Goal: Transaction & Acquisition: Purchase product/service

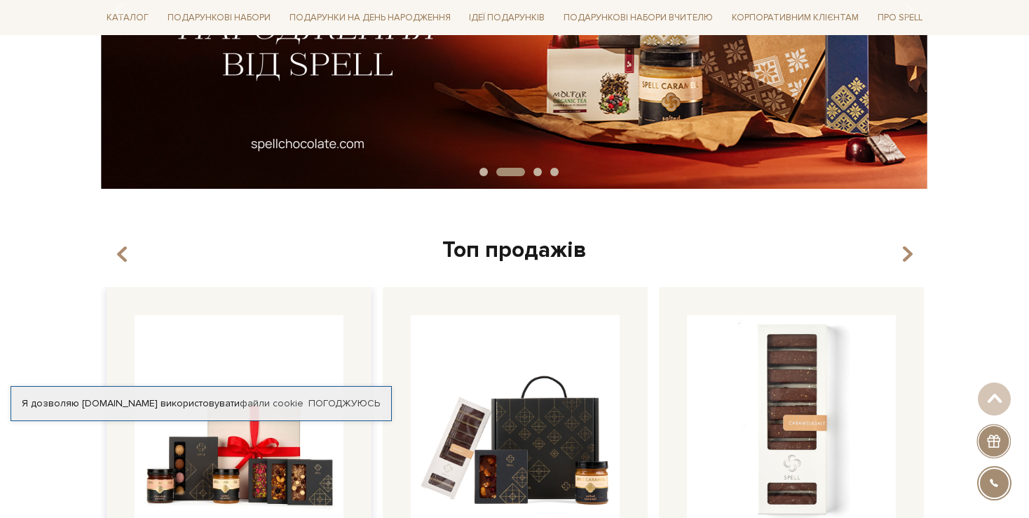
scroll to position [70, 0]
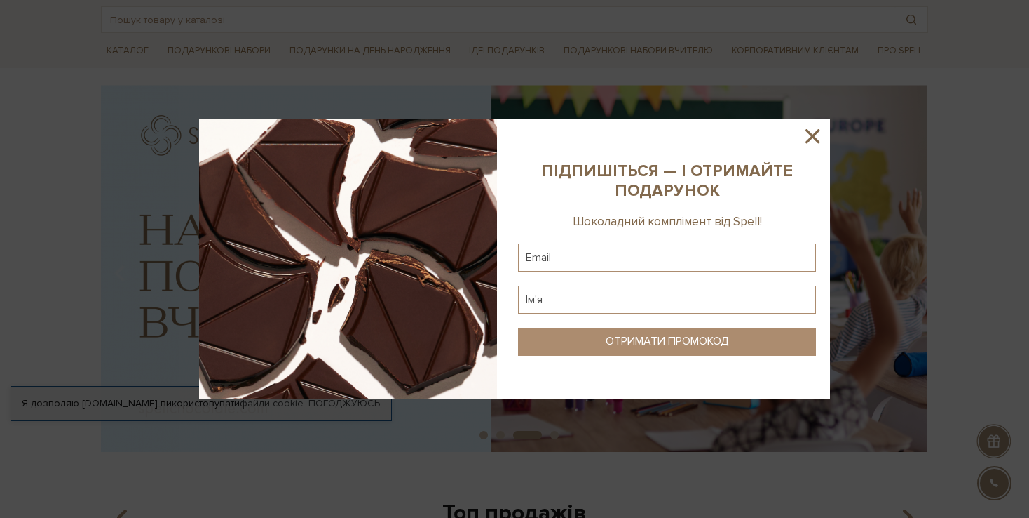
click at [818, 133] on icon at bounding box center [813, 136] width 14 height 14
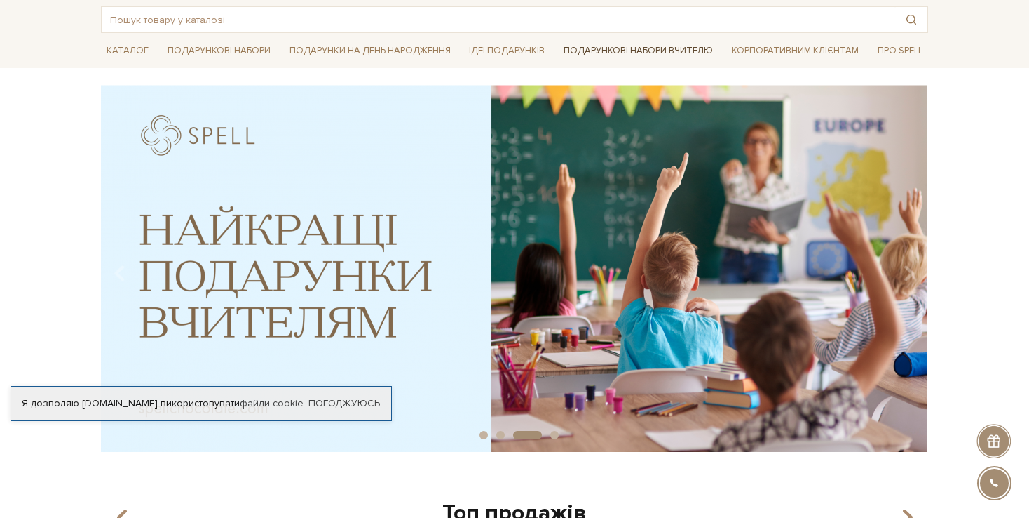
click at [658, 50] on link "Подарункові набори Вчителю" at bounding box center [638, 51] width 161 height 24
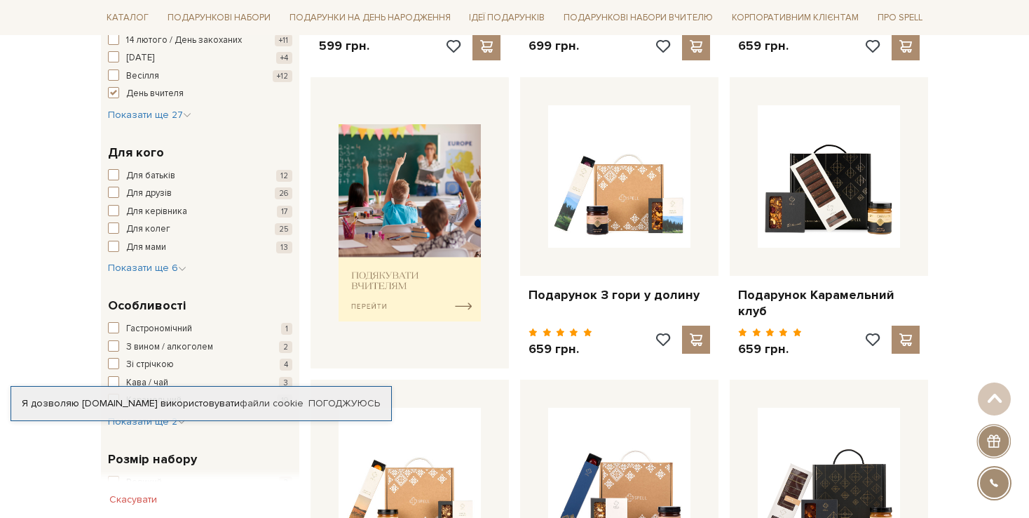
scroll to position [491, 0]
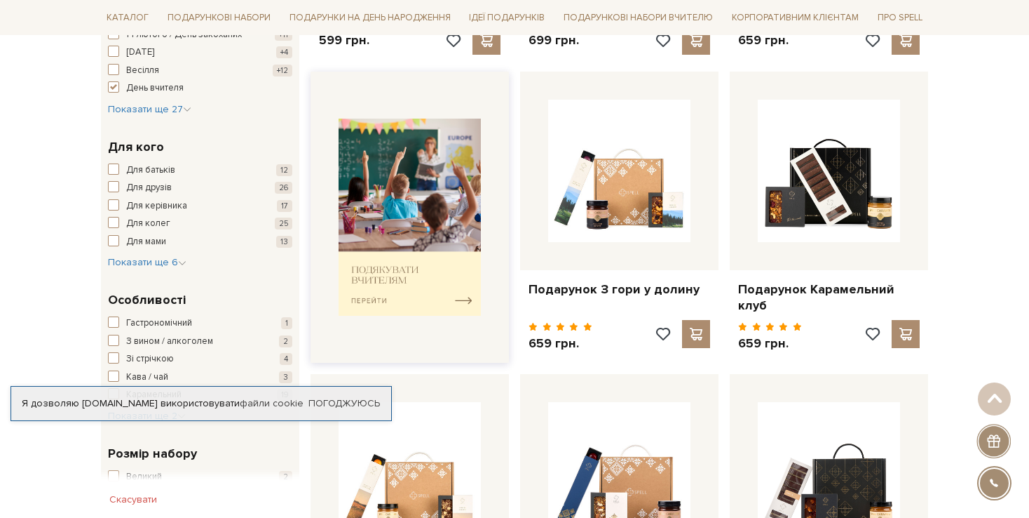
click at [372, 266] on img at bounding box center [410, 217] width 142 height 197
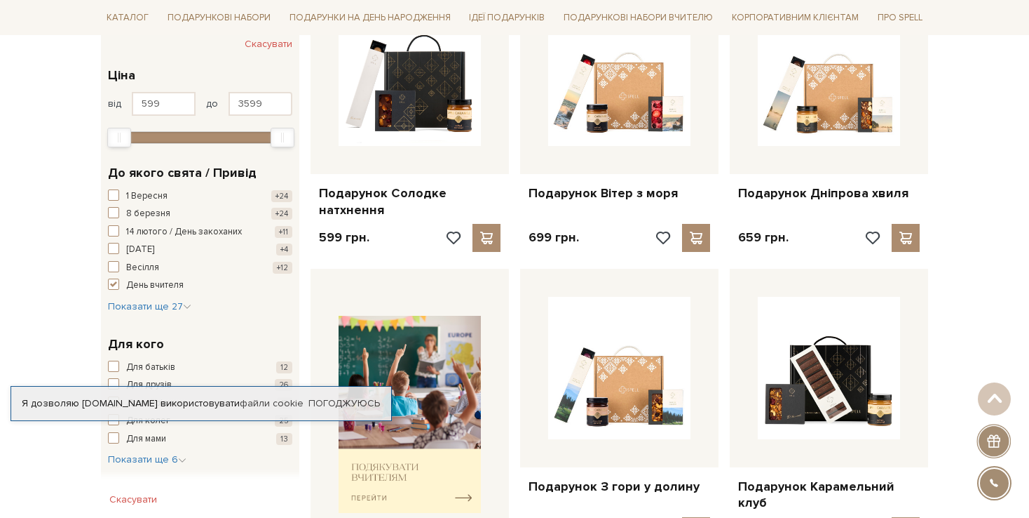
scroll to position [210, 0]
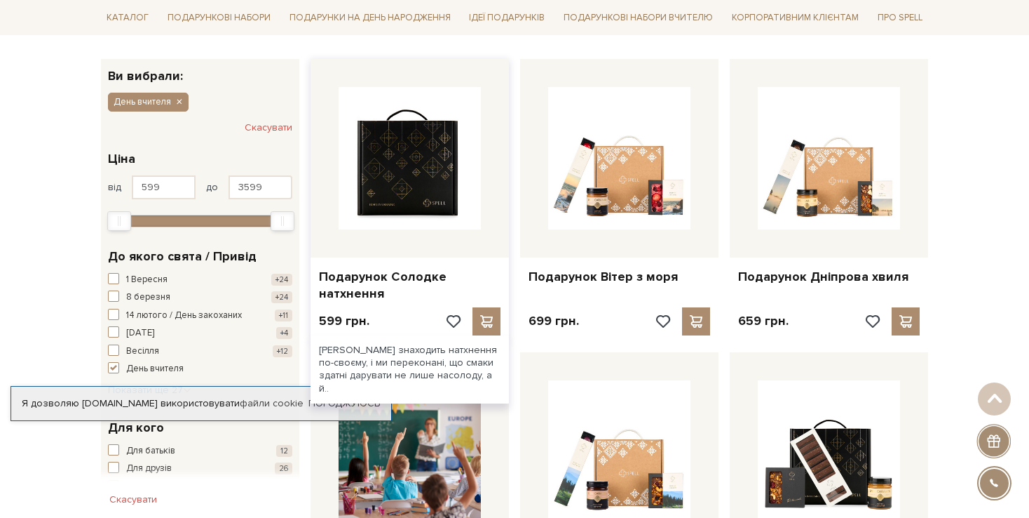
click at [386, 170] on img at bounding box center [410, 158] width 142 height 142
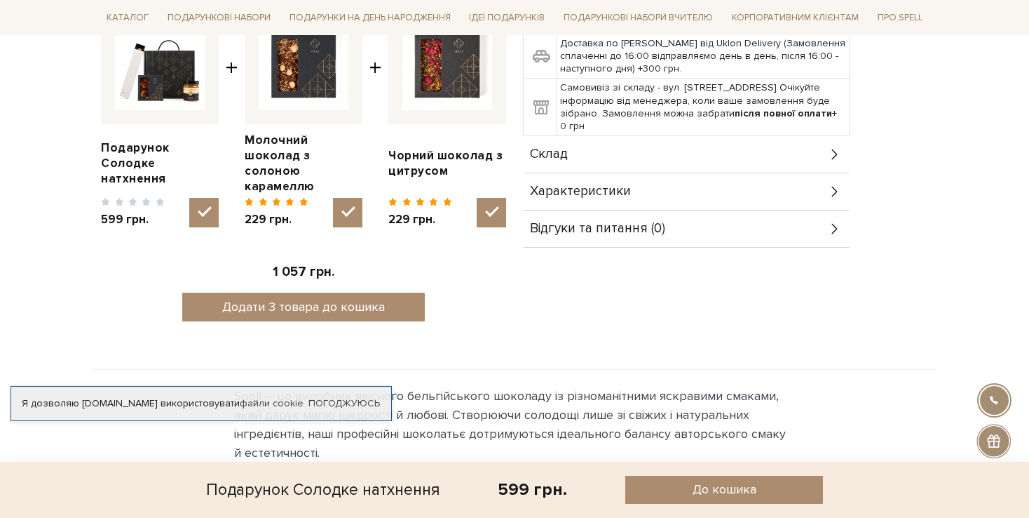
scroll to position [491, 0]
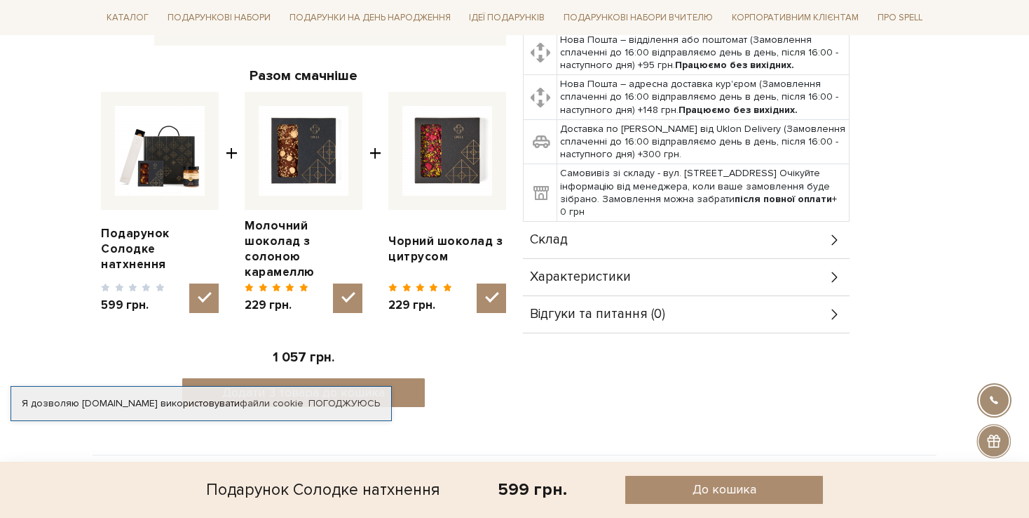
click at [654, 229] on div "Склад" at bounding box center [686, 240] width 327 height 36
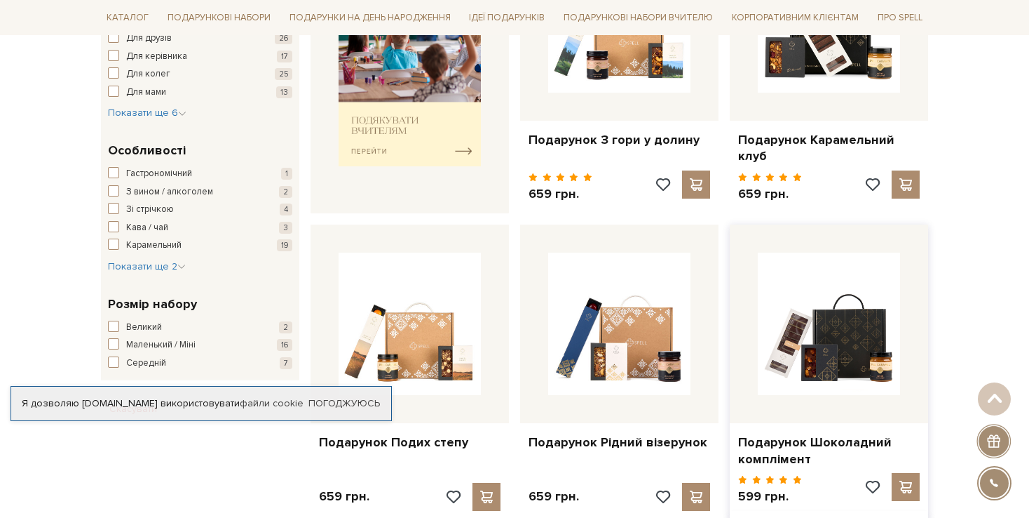
scroll to position [842, 0]
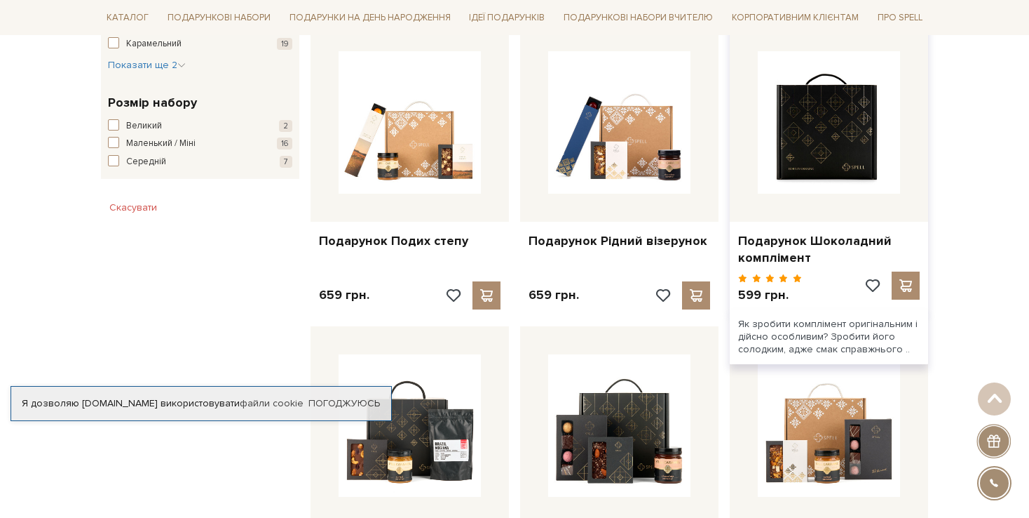
click at [824, 148] on img at bounding box center [829, 122] width 142 height 142
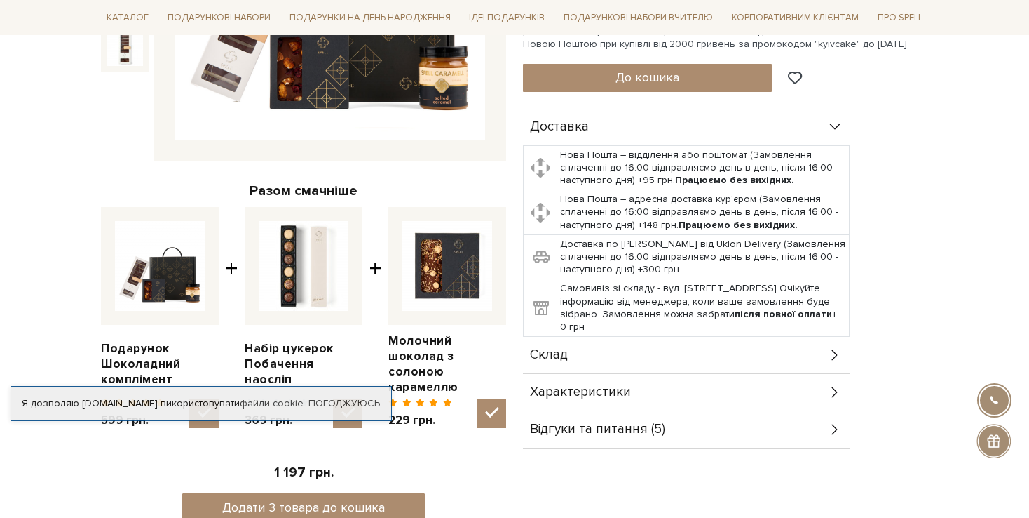
scroll to position [561, 0]
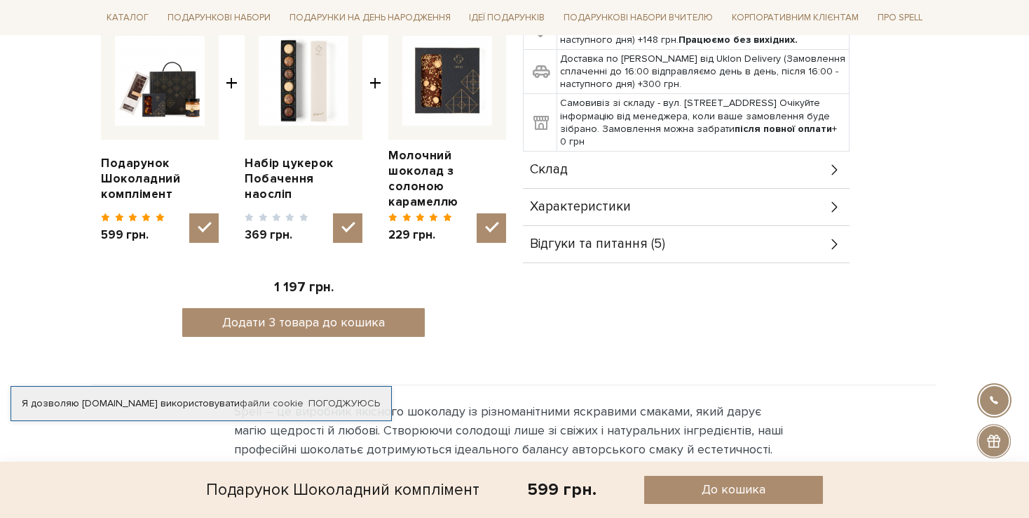
click at [560, 165] on span "Склад" at bounding box center [549, 169] width 38 height 13
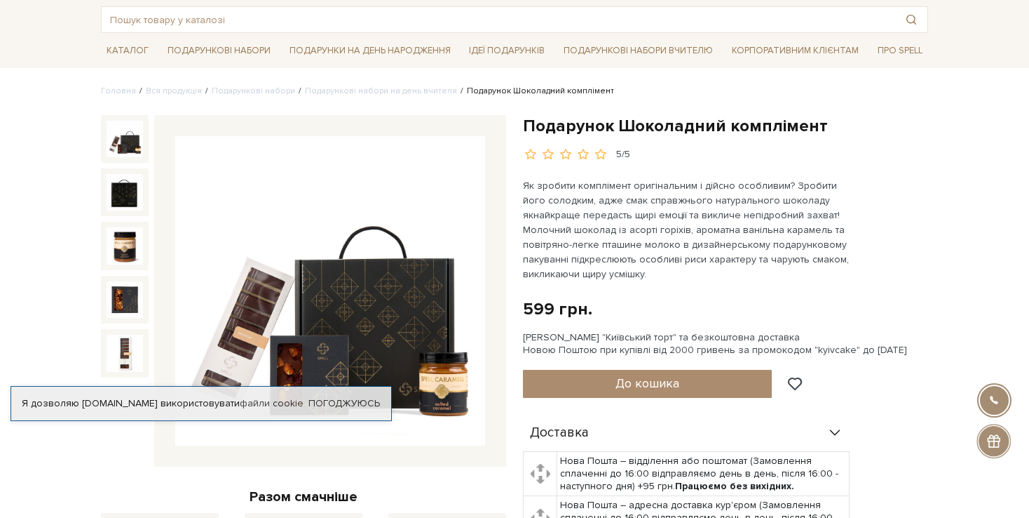
scroll to position [140, 0]
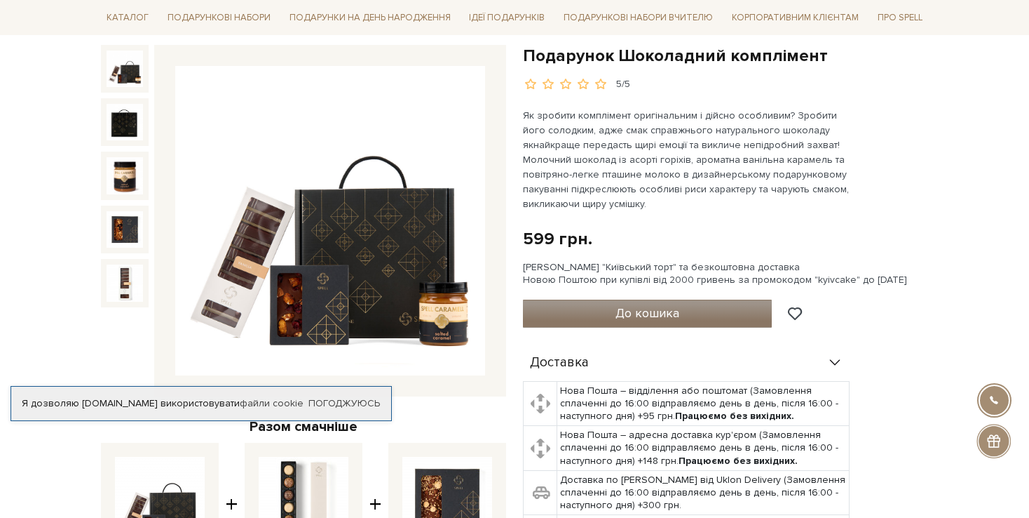
click at [626, 308] on span "До кошика" at bounding box center [648, 312] width 64 height 15
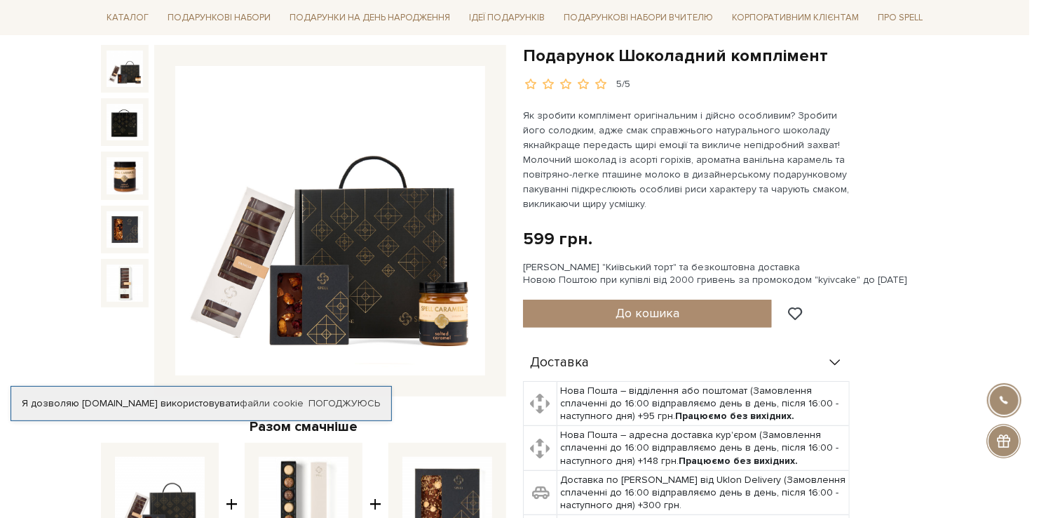
click at [689, 80] on div at bounding box center [519, 259] width 1039 height 518
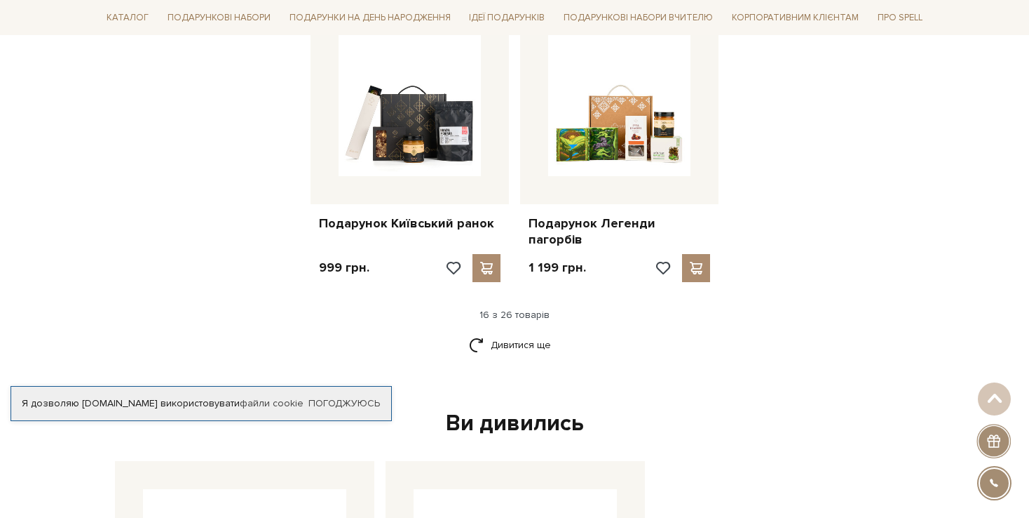
scroll to position [1893, 0]
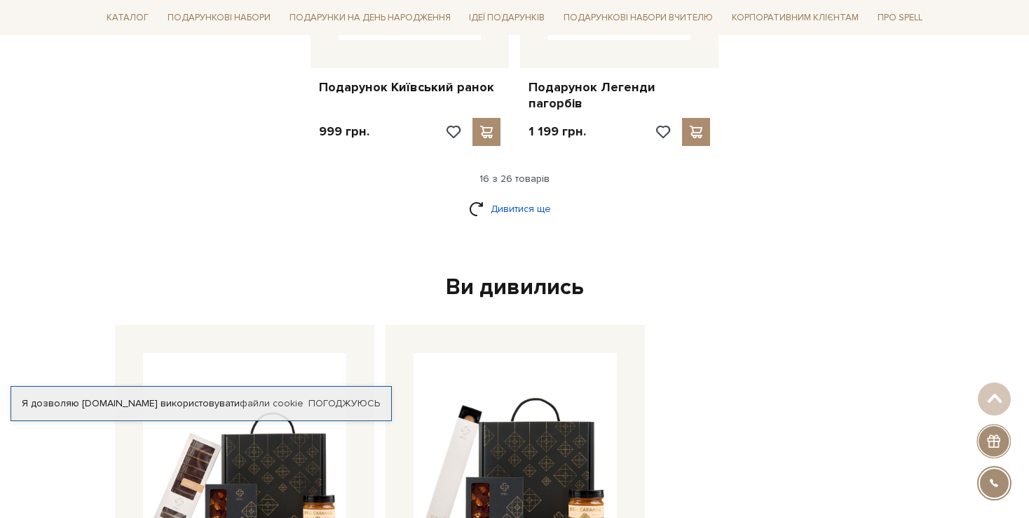
click at [515, 196] on link "Дивитися ще" at bounding box center [514, 208] width 91 height 25
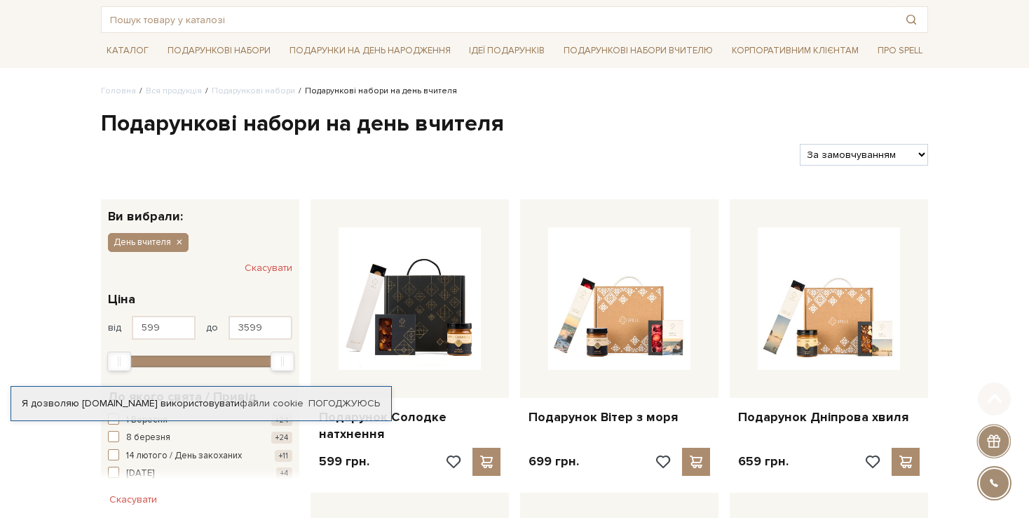
scroll to position [0, 0]
